Goal: Navigation & Orientation: Find specific page/section

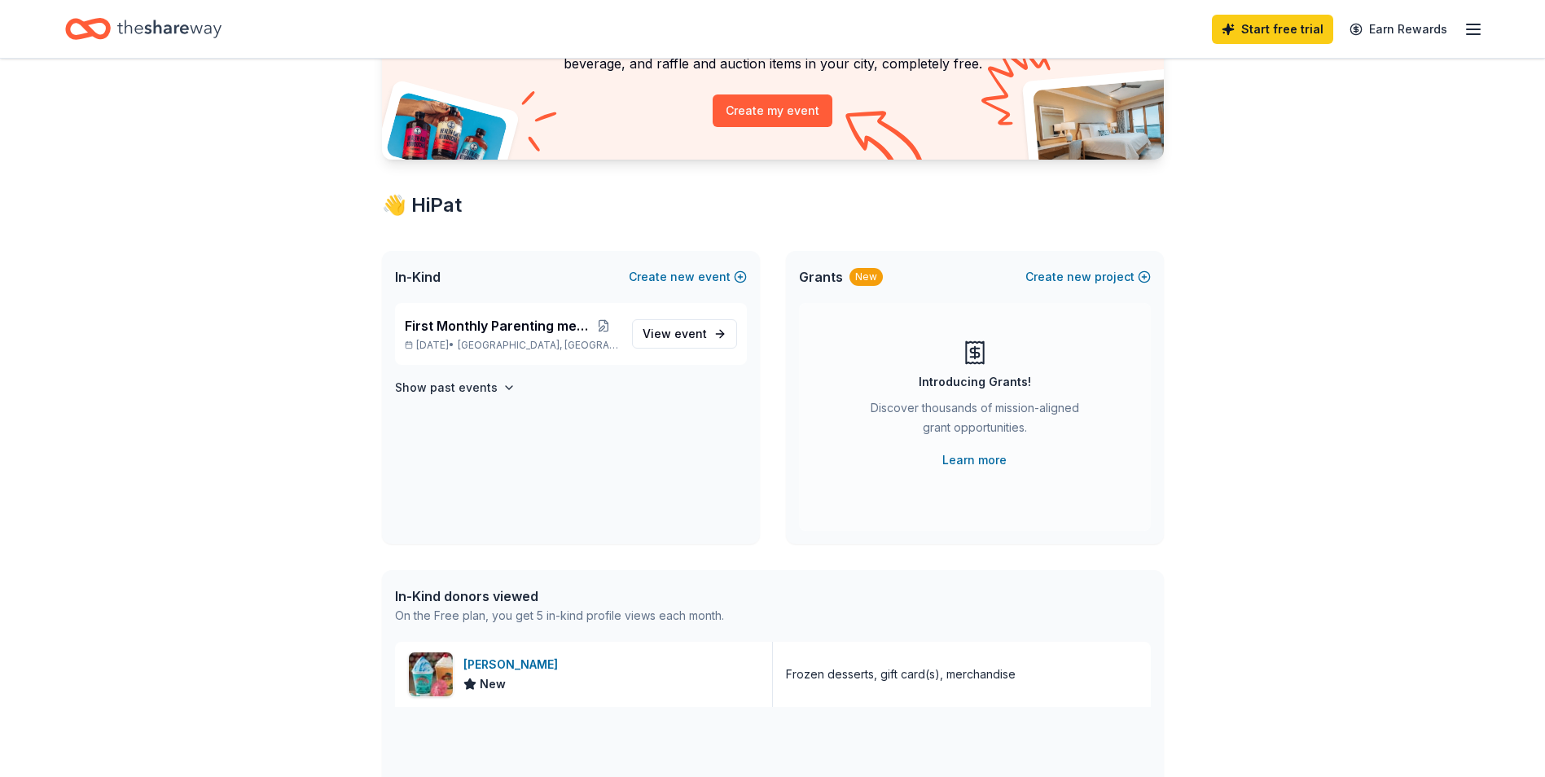
scroll to position [177, 0]
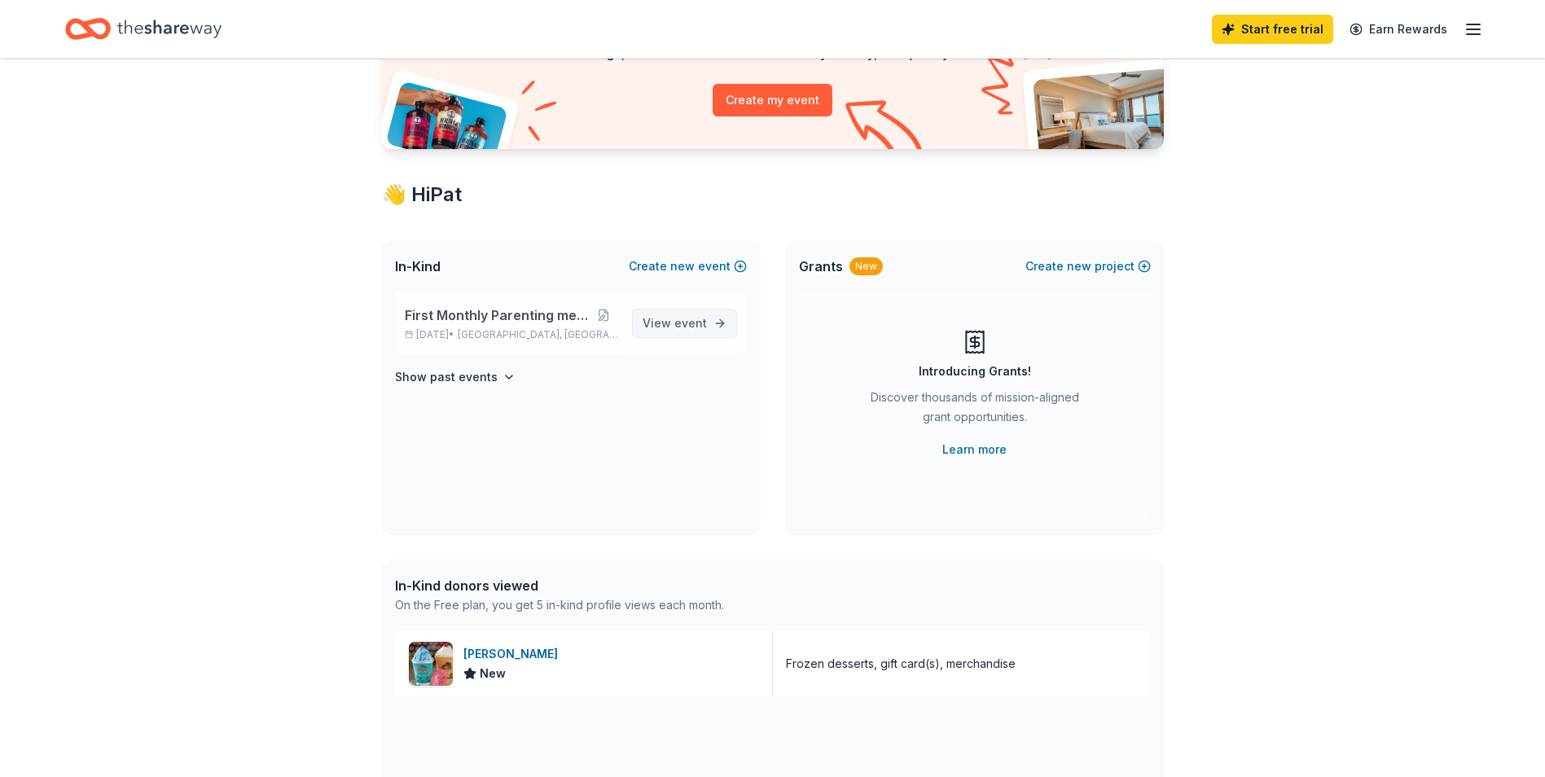
click at [690, 322] on span "event" at bounding box center [690, 323] width 33 height 14
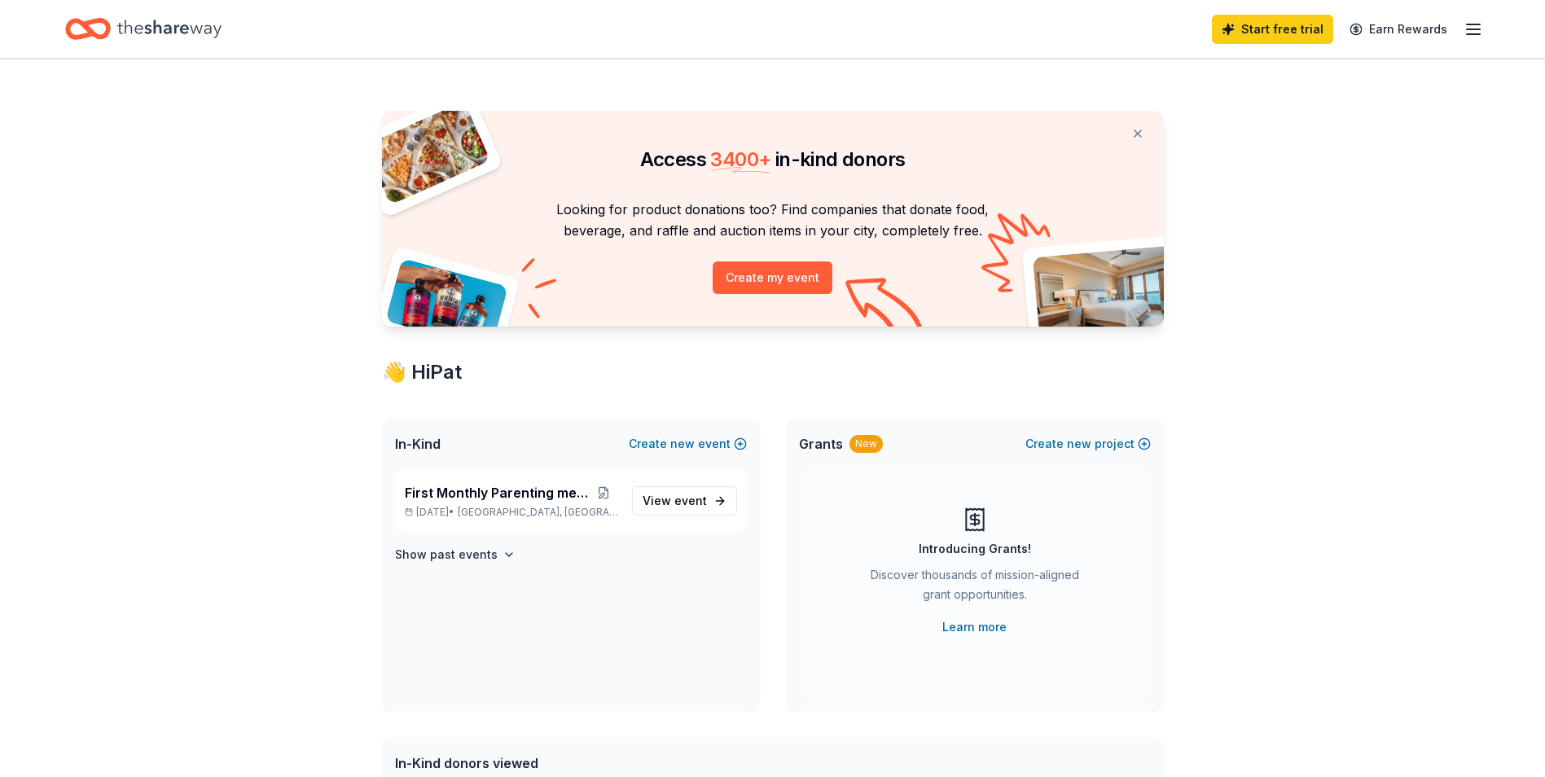
click at [169, 26] on icon "Home" at bounding box center [169, 29] width 104 height 18
click at [1471, 29] on line "button" at bounding box center [1472, 29] width 13 height 0
click at [1390, 482] on div "Access 3400 + in-kind donors Looking for product donations too? Find companies …" at bounding box center [772, 751] width 1545 height 1385
click at [142, 28] on icon "Home" at bounding box center [169, 29] width 104 height 18
click at [503, 549] on icon "button" at bounding box center [508, 554] width 13 height 13
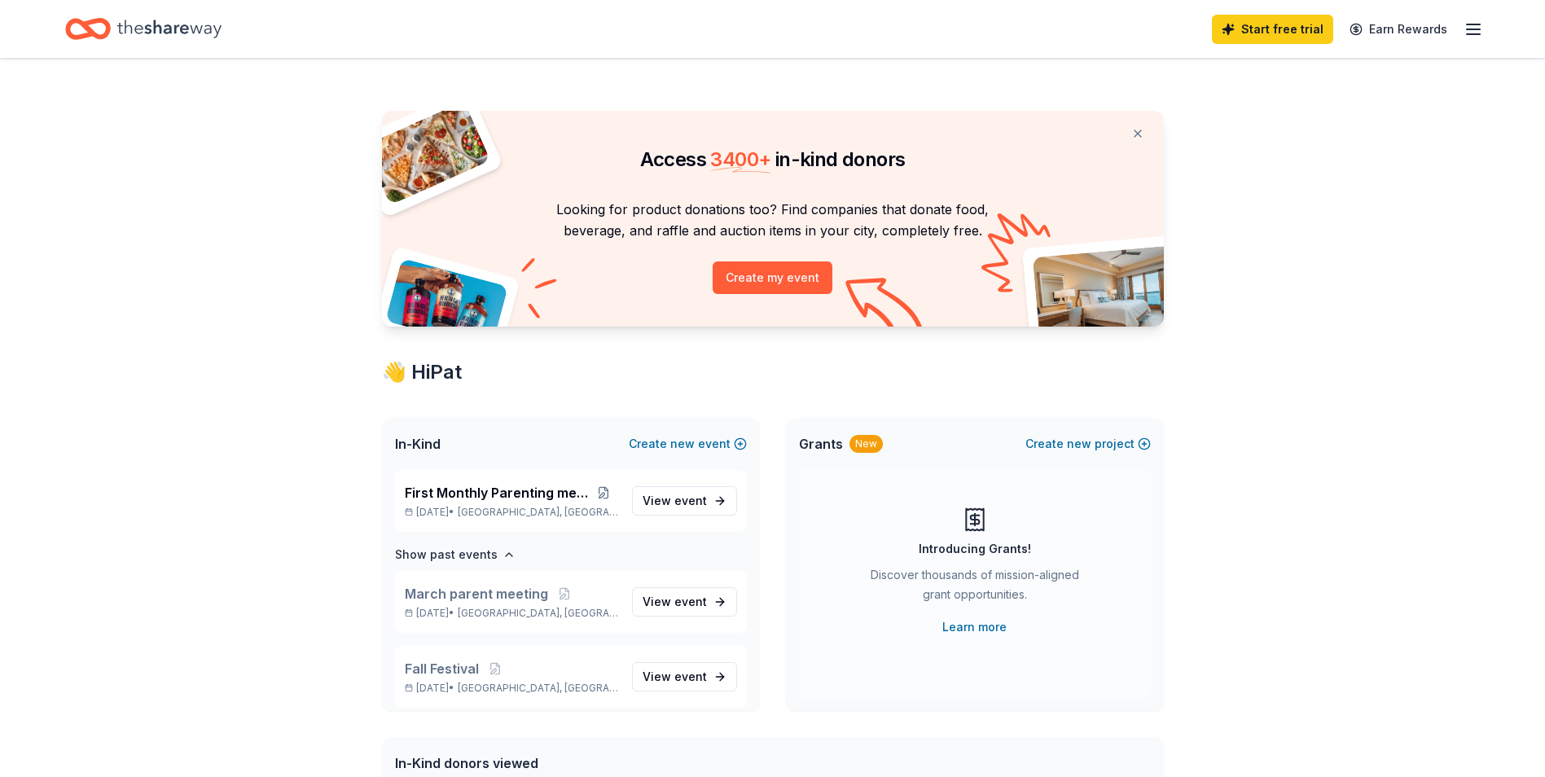
click at [92, 28] on icon "Home" at bounding box center [88, 29] width 46 height 38
